Goal: Transaction & Acquisition: Subscribe to service/newsletter

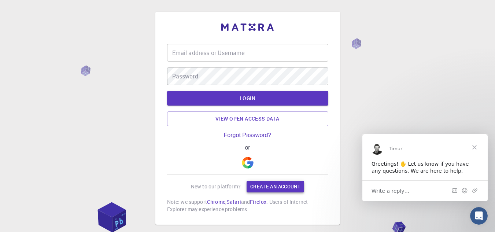
click at [265, 186] on link "Create an account" at bounding box center [276, 187] width 58 height 12
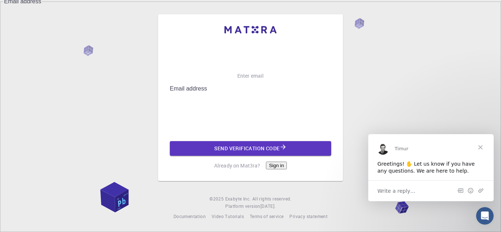
click at [204, 92] on input "Email address" at bounding box center [256, 102] width 172 height 21
